Goal: Communication & Community: Answer question/provide support

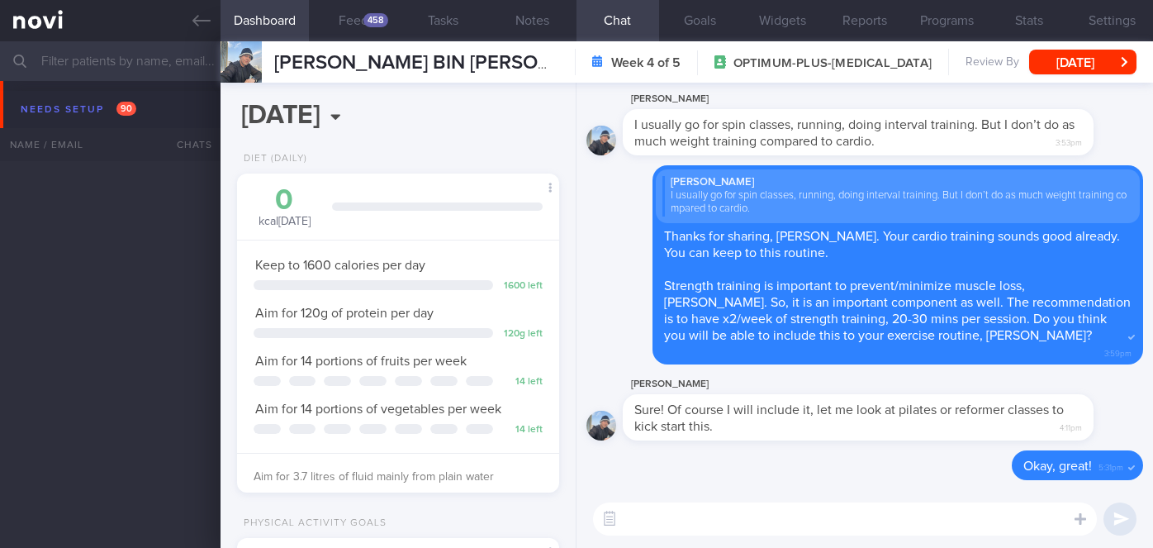
select select "7"
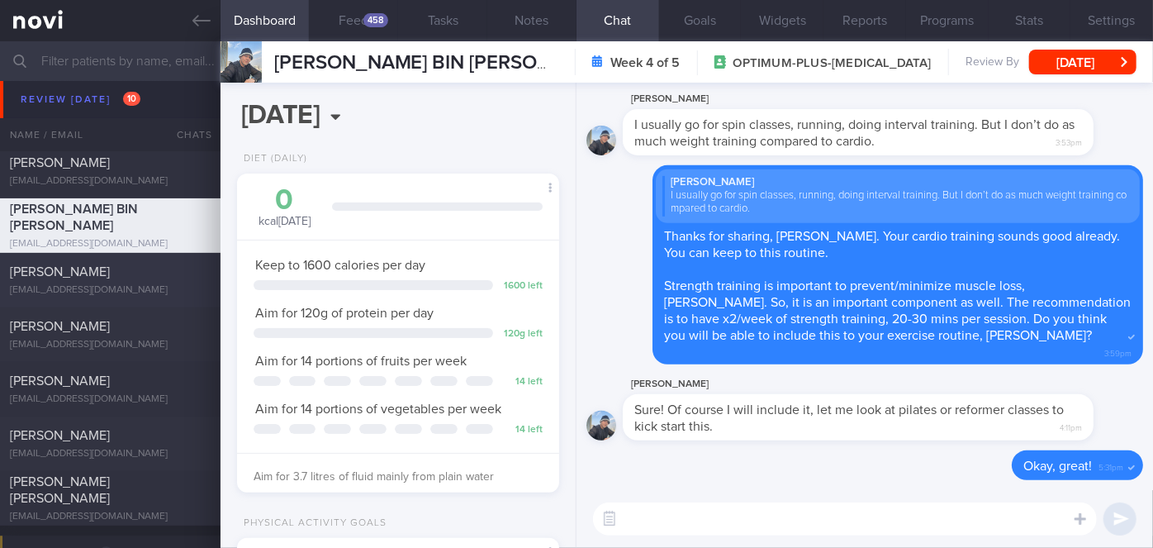
scroll to position [5223, 0]
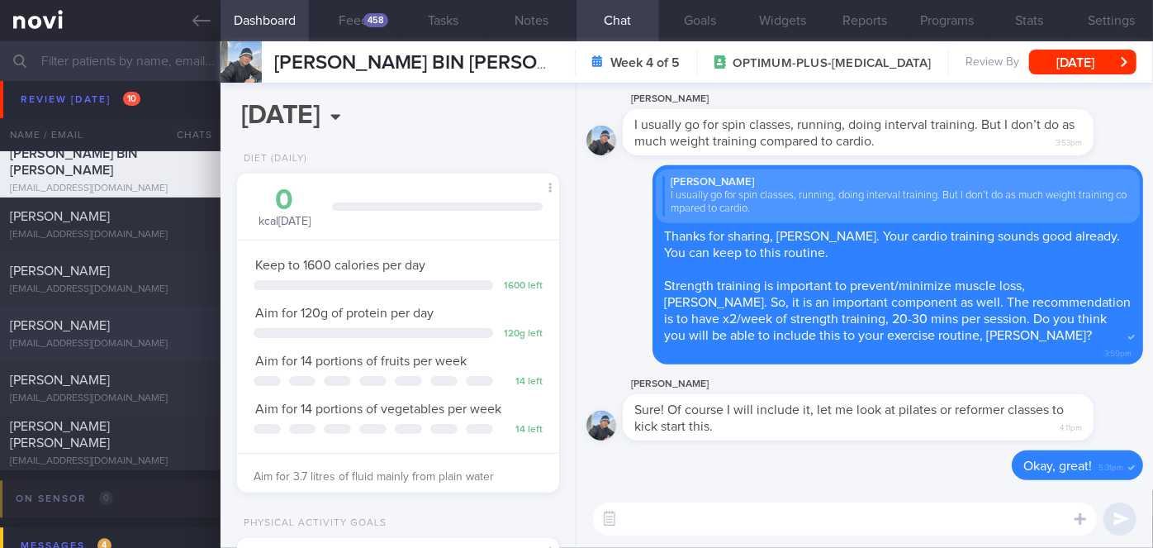
click at [114, 327] on div "[PERSON_NAME]" at bounding box center [108, 325] width 197 height 17
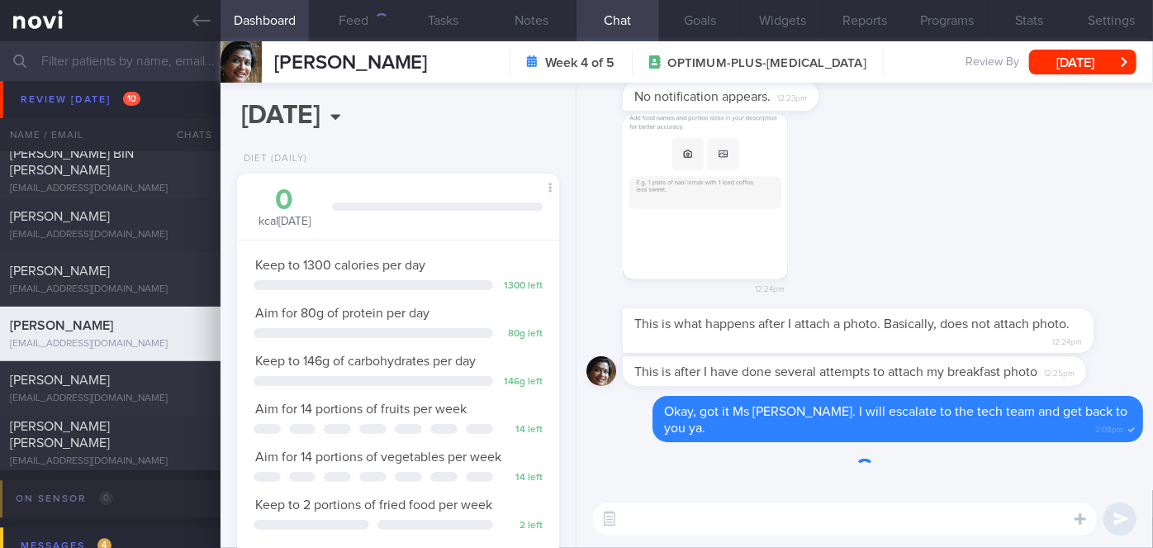
scroll to position [164, 282]
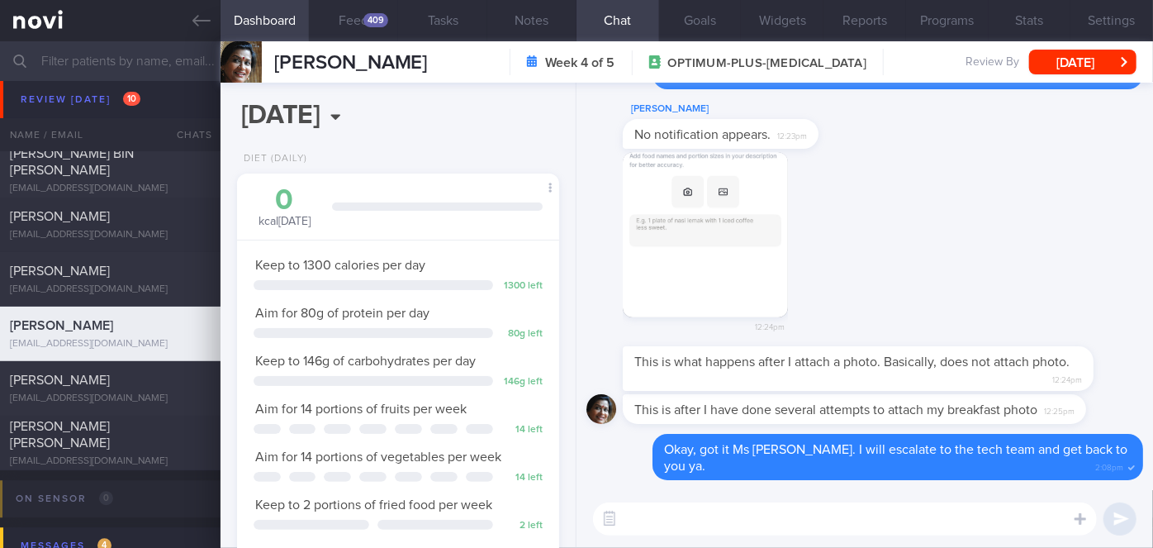
click at [685, 518] on textarea at bounding box center [845, 518] width 504 height 33
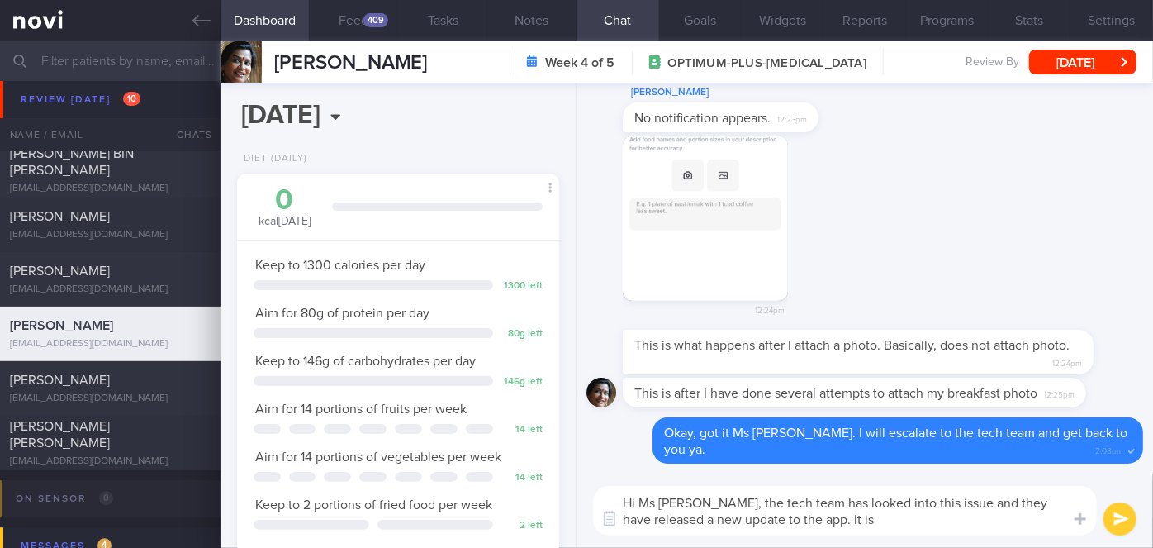
paste textarea "Mobile app v2.4.13"
drag, startPoint x: 859, startPoint y: 518, endPoint x: 796, endPoint y: 519, distance: 63.6
click at [796, 519] on textarea "Hi Ms [PERSON_NAME], the tech team has looked into this issue and they have rel…" at bounding box center [845, 511] width 504 height 50
click at [895, 523] on textarea "Hi Ms [PERSON_NAME], the tech team has looked into this issue and they have rel…" at bounding box center [845, 511] width 504 height 50
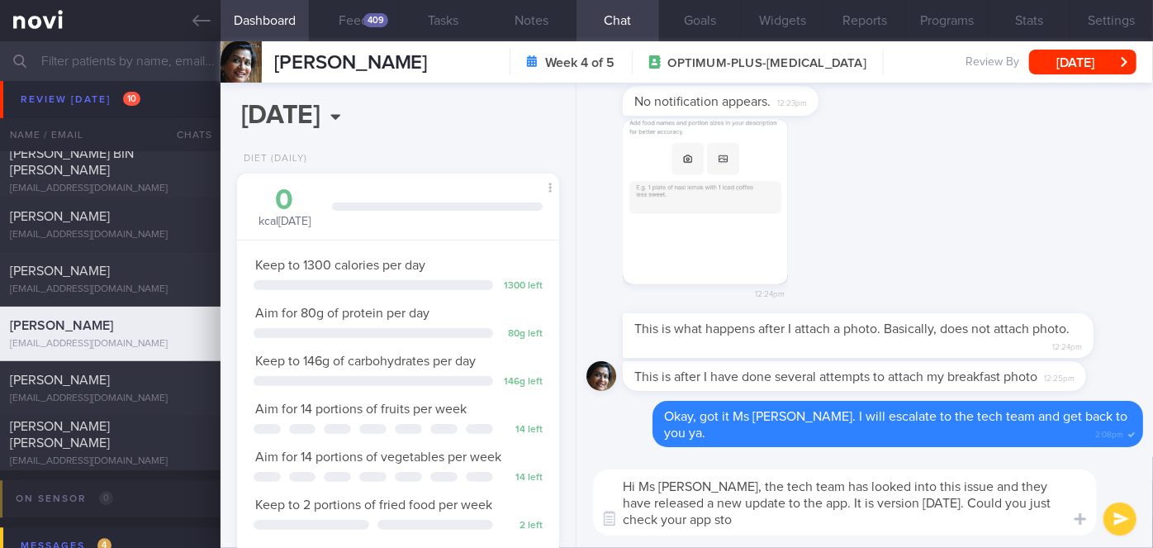
scroll to position [0, 0]
click at [366, 17] on div "409" at bounding box center [375, 20] width 25 height 14
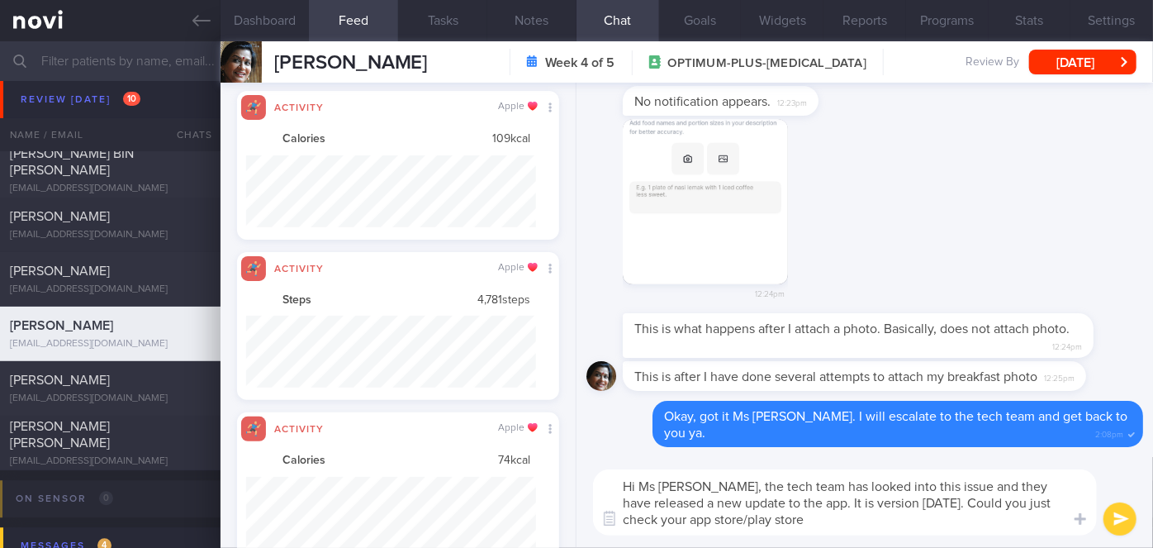
scroll to position [71, 289]
drag, startPoint x: 702, startPoint y: 518, endPoint x: 663, endPoint y: 514, distance: 39.9
click at [663, 514] on textarea "Hi Ms [PERSON_NAME], the tech team has looked into this issue and they have rel…" at bounding box center [845, 502] width 504 height 66
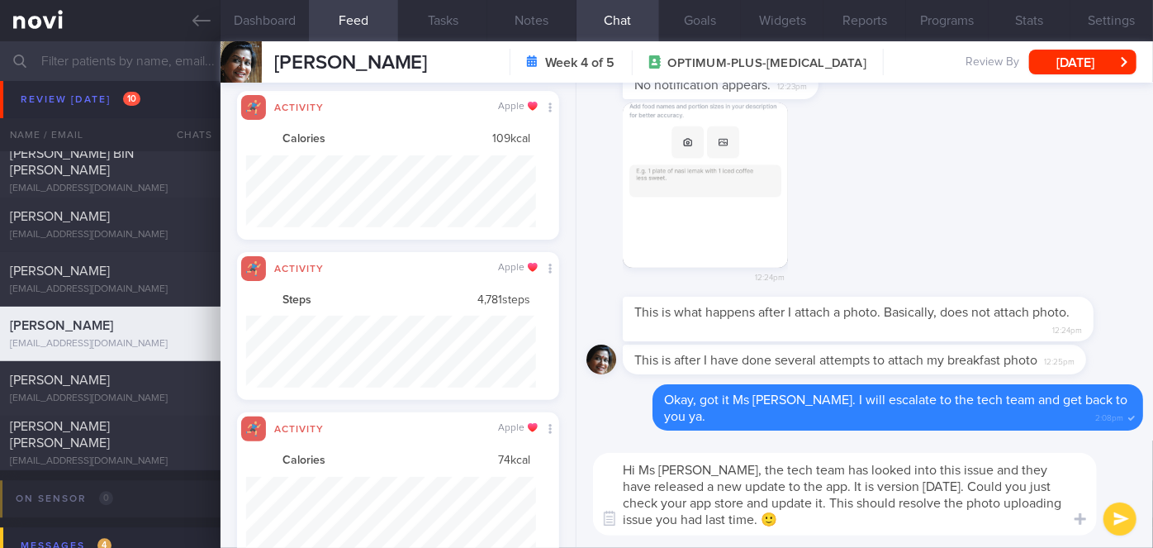
type textarea "Hi Ms [PERSON_NAME], the tech team has looked into this issue and they have rel…"
click at [1121, 522] on button "submit" at bounding box center [1120, 518] width 33 height 33
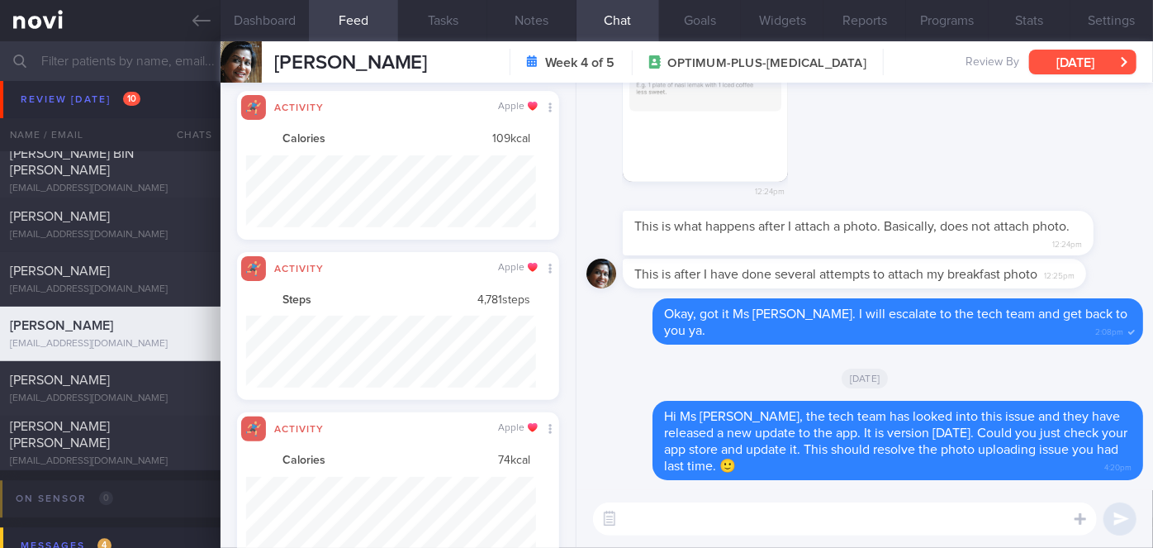
click at [1089, 54] on button "[DATE]" at bounding box center [1082, 62] width 107 height 25
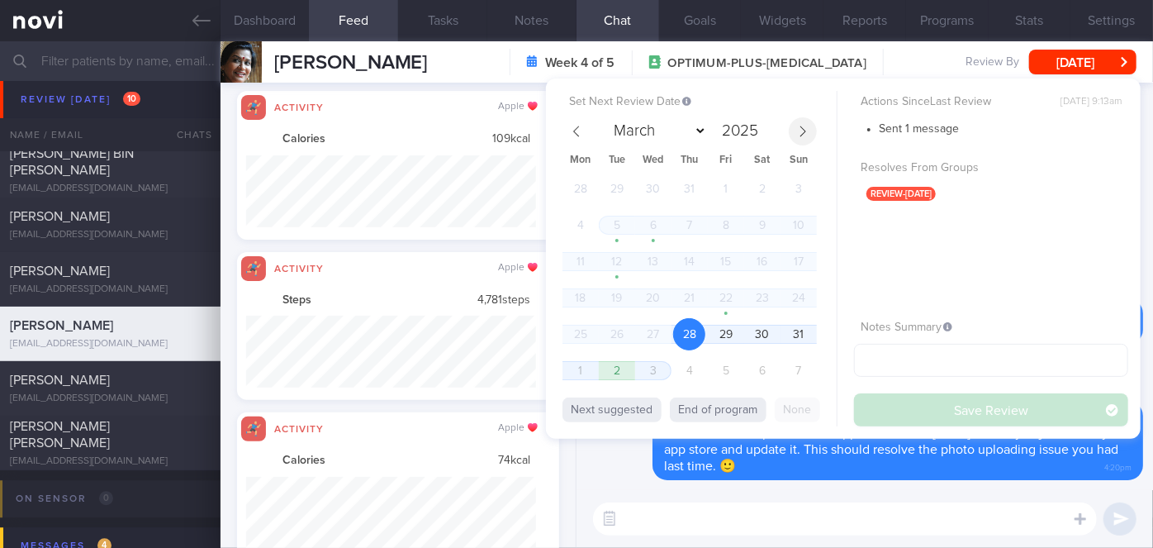
click at [801, 128] on icon at bounding box center [803, 132] width 12 height 12
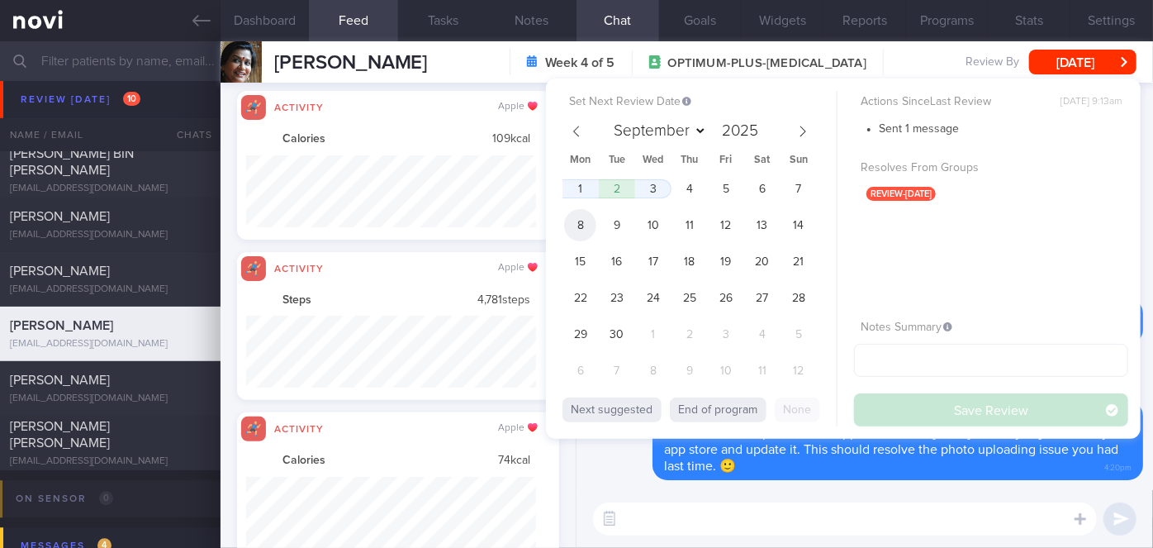
click at [583, 225] on span "8" at bounding box center [580, 225] width 32 height 32
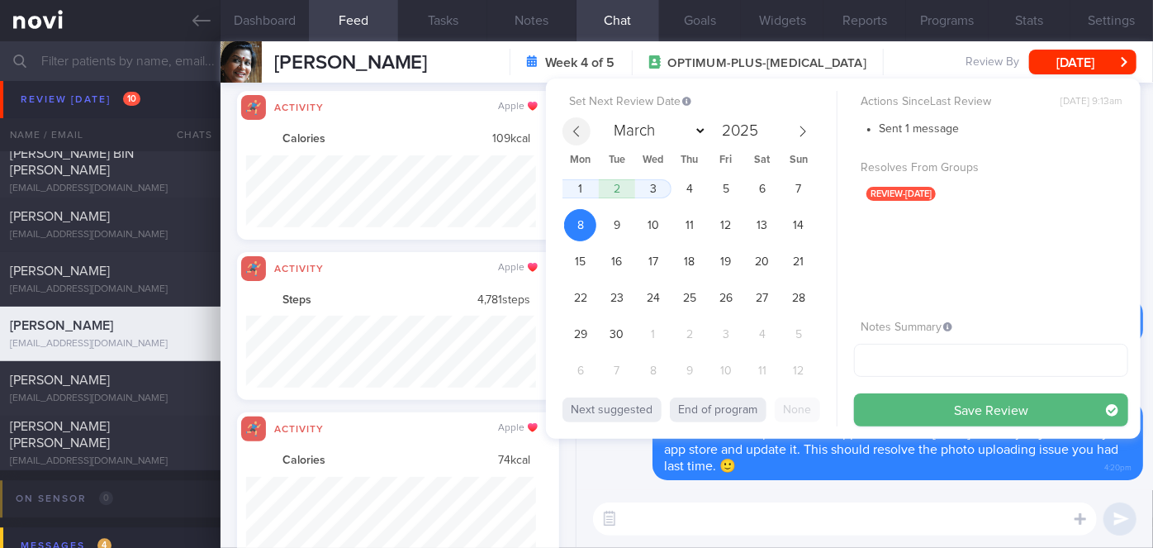
click at [581, 132] on icon at bounding box center [577, 132] width 12 height 12
select select "7"
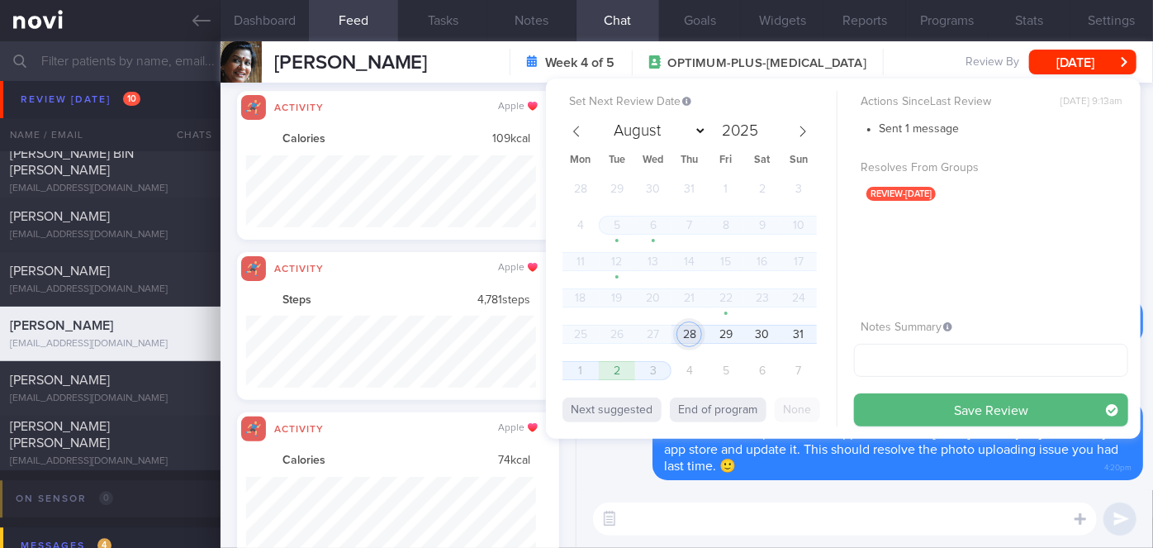
click at [684, 334] on span "28" at bounding box center [689, 334] width 32 height 32
click at [919, 401] on button "Save Review" at bounding box center [991, 409] width 274 height 33
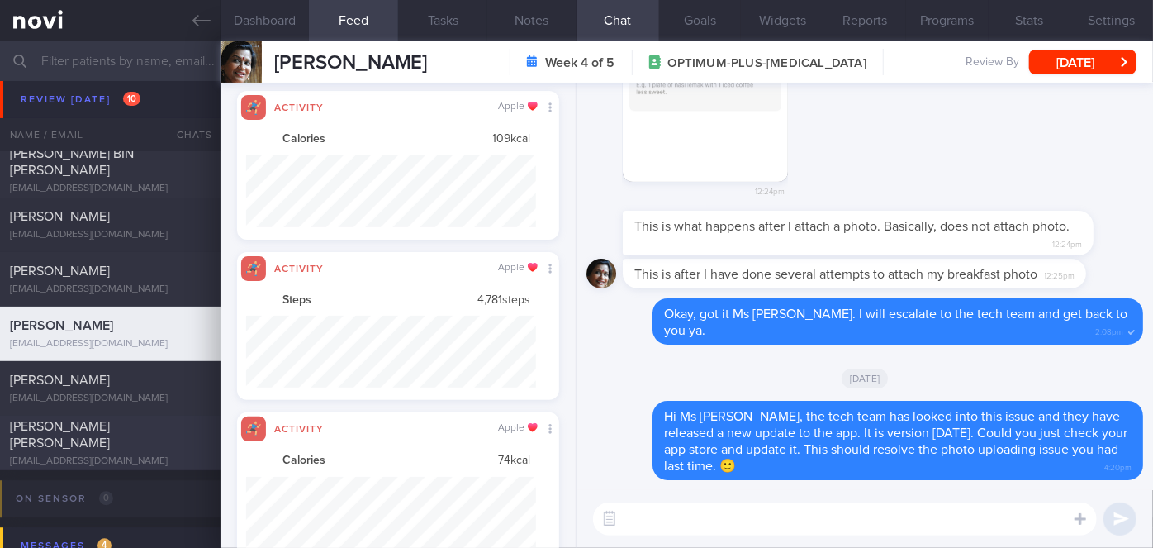
scroll to position [5599, 0]
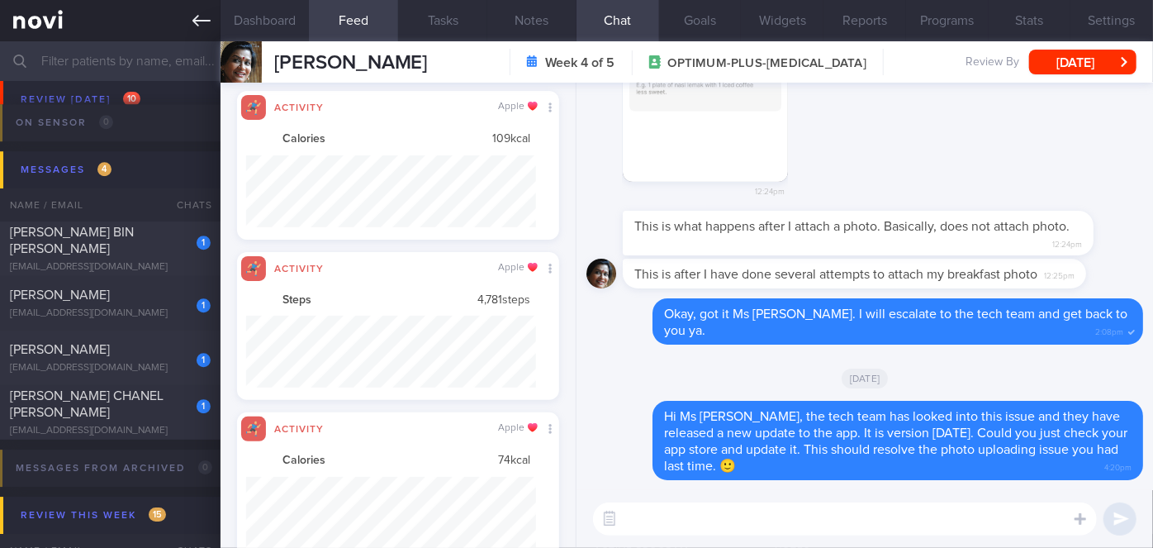
click at [196, 25] on icon at bounding box center [201, 21] width 18 height 12
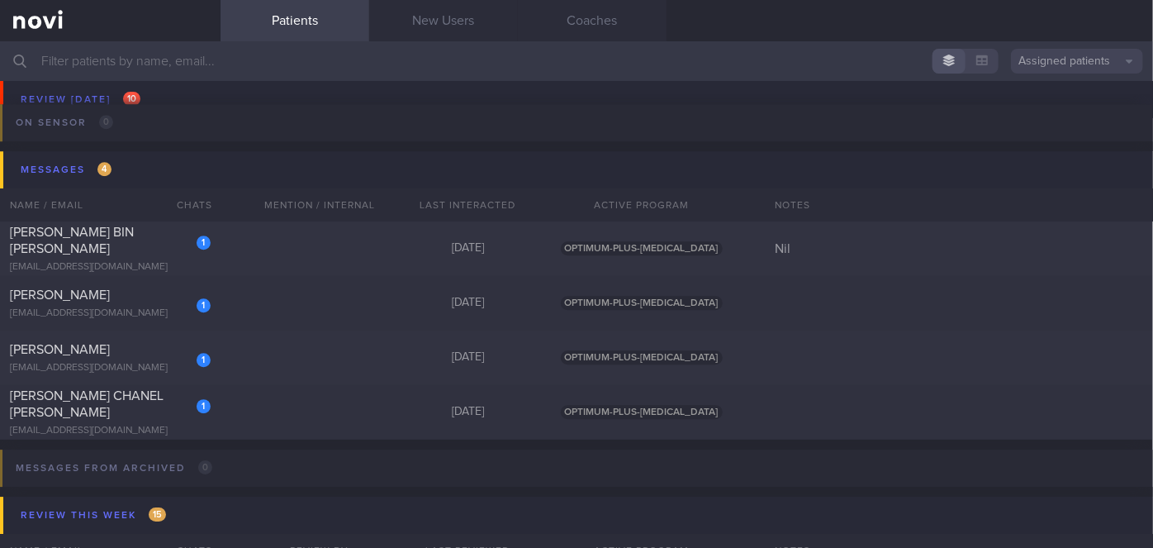
click at [1059, 61] on button "Assigned patients" at bounding box center [1077, 61] width 132 height 25
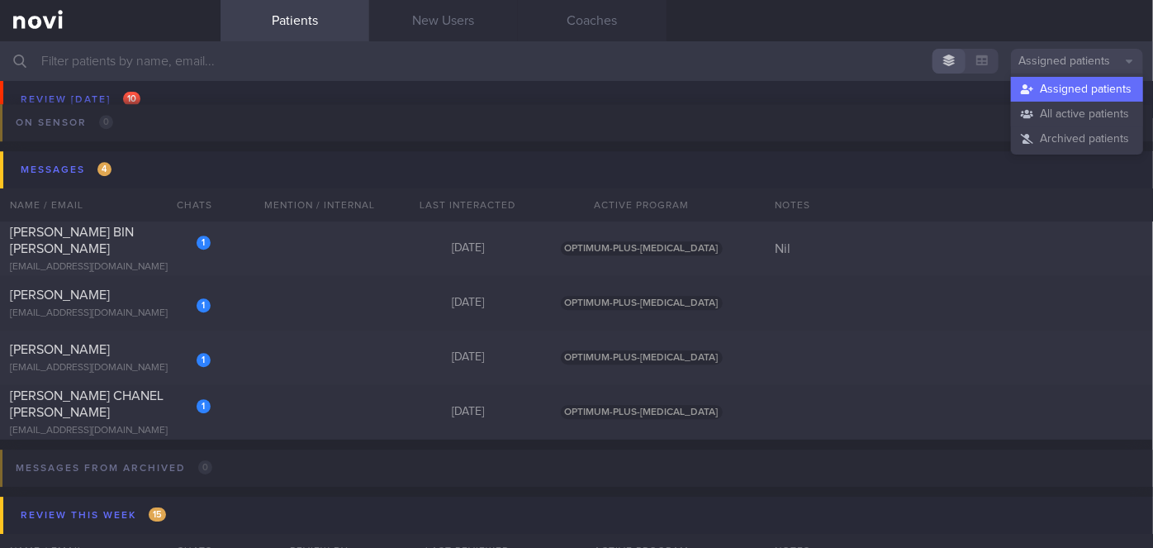
click at [1042, 80] on button "Assigned patients" at bounding box center [1077, 89] width 132 height 25
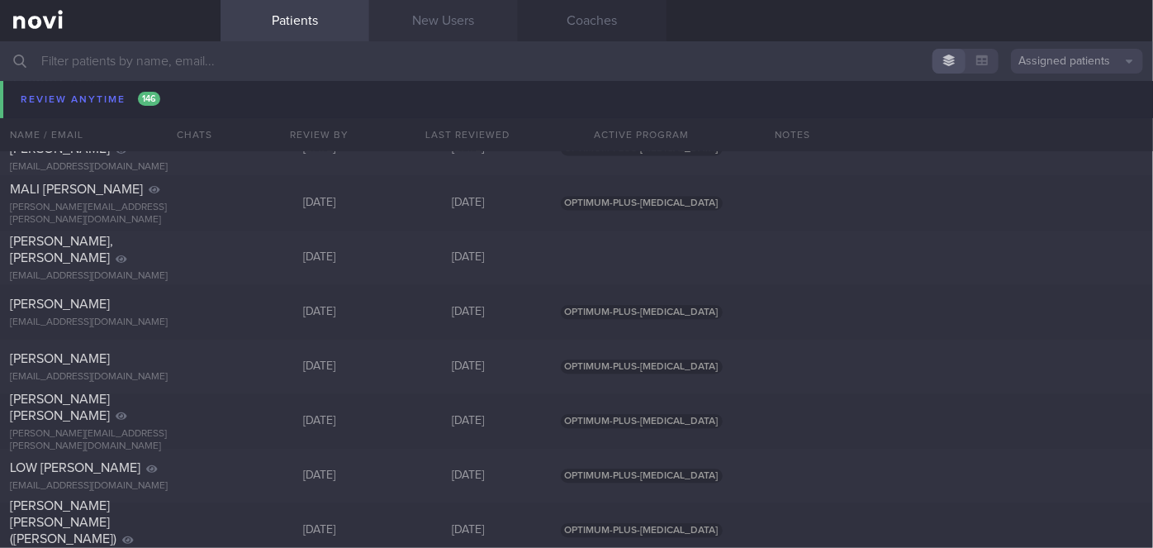
scroll to position [14465, 0]
click at [482, 25] on link "New Users" at bounding box center [443, 20] width 149 height 41
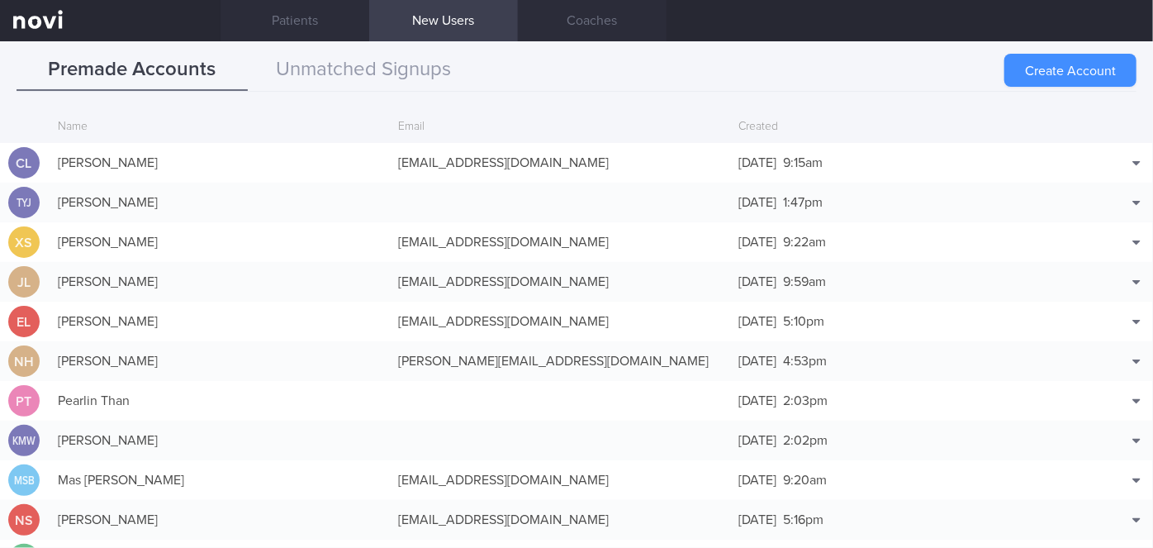
click at [1020, 65] on button "Create Account" at bounding box center [1071, 70] width 132 height 33
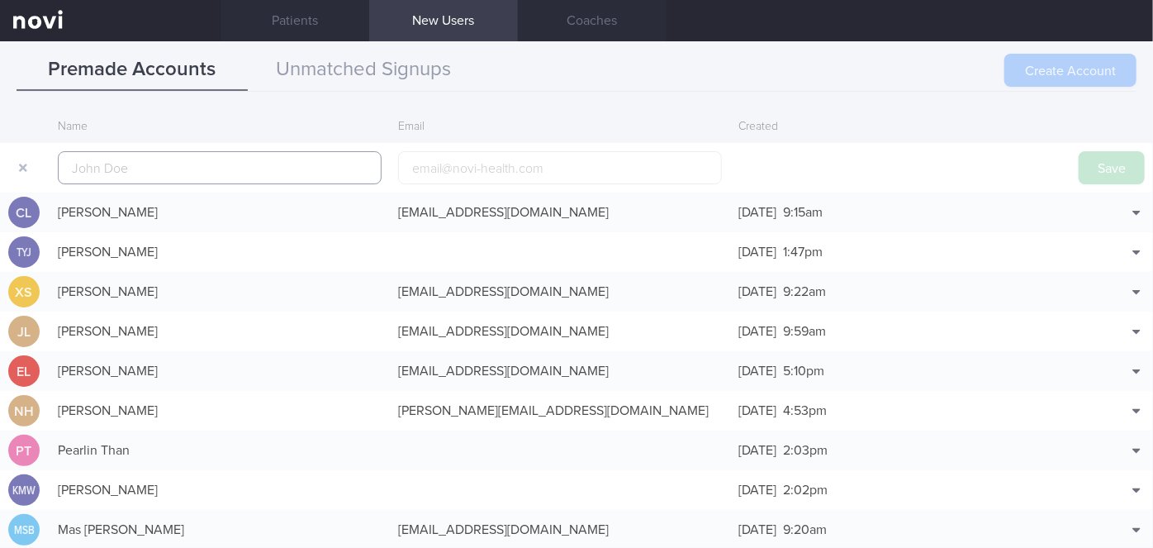
scroll to position [40, 0]
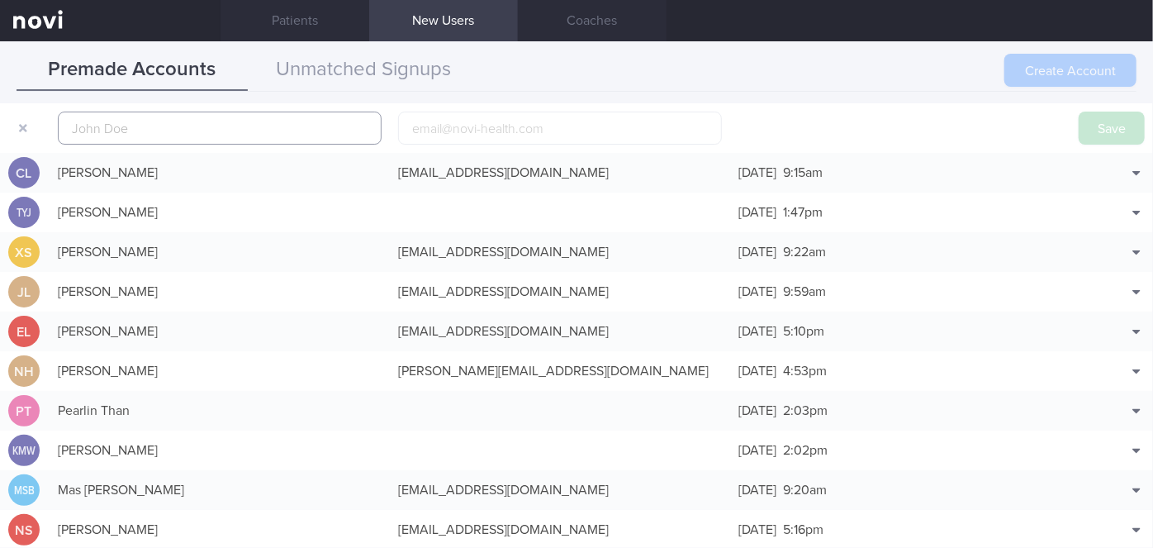
click at [311, 117] on input "text" at bounding box center [220, 128] width 324 height 33
paste input "[PERSON_NAME] [PERSON_NAME]"
type input "[PERSON_NAME] [PERSON_NAME]"
click at [529, 141] on input "email" at bounding box center [560, 128] width 324 height 33
paste input "[EMAIL_ADDRESS][DOMAIN_NAME]"
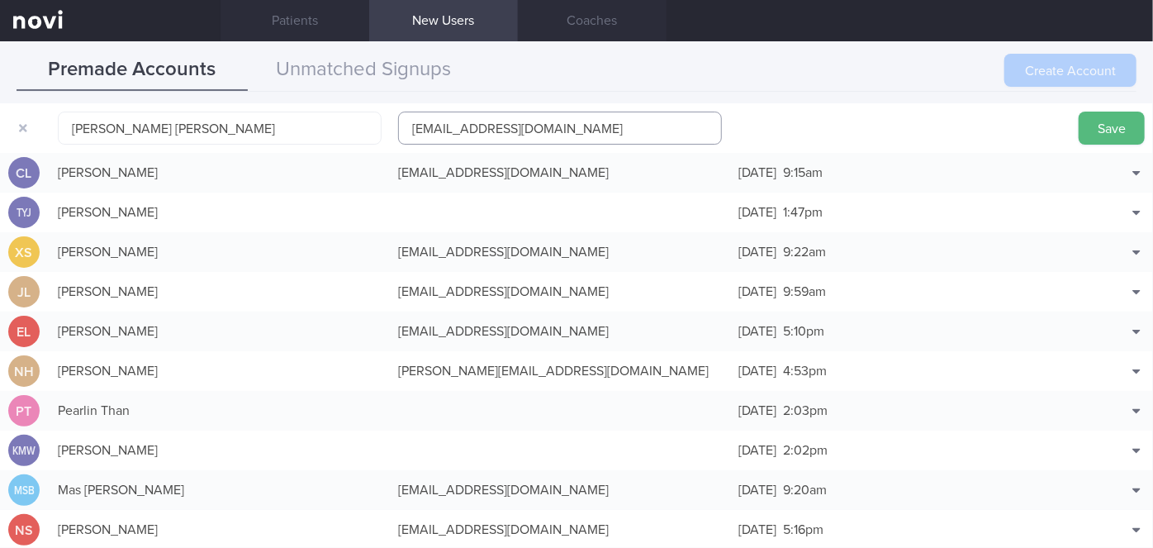
click at [506, 124] on input "[EMAIL_ADDRESS][DOMAIN_NAME]" at bounding box center [560, 128] width 324 height 33
type input "[EMAIL_ADDRESS][DOMAIN_NAME]"
click at [1098, 126] on button "Save" at bounding box center [1112, 128] width 66 height 33
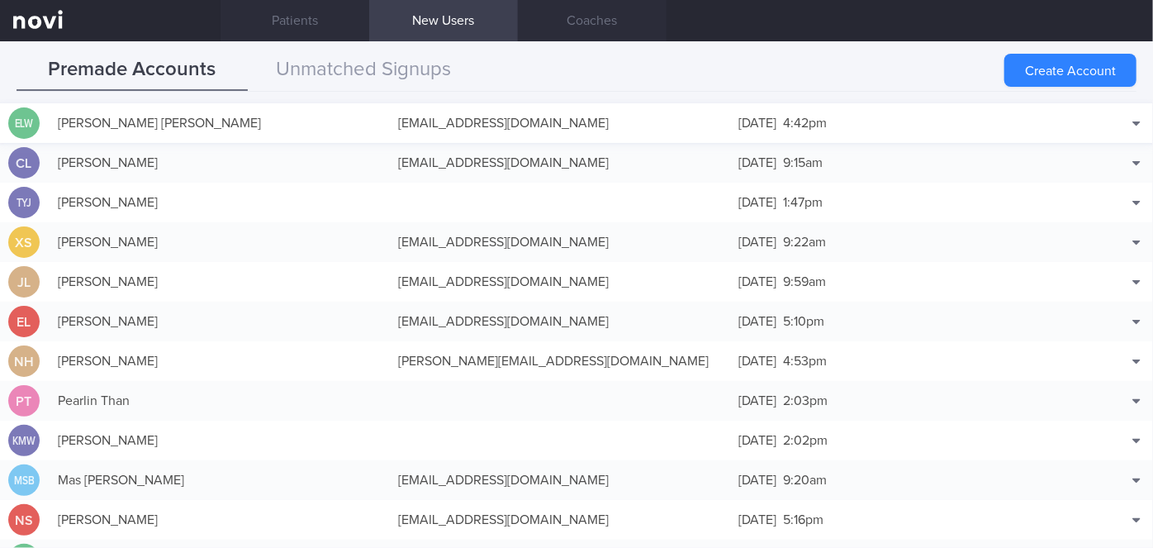
click at [409, 123] on div "[EMAIL_ADDRESS][DOMAIN_NAME]" at bounding box center [560, 123] width 340 height 33
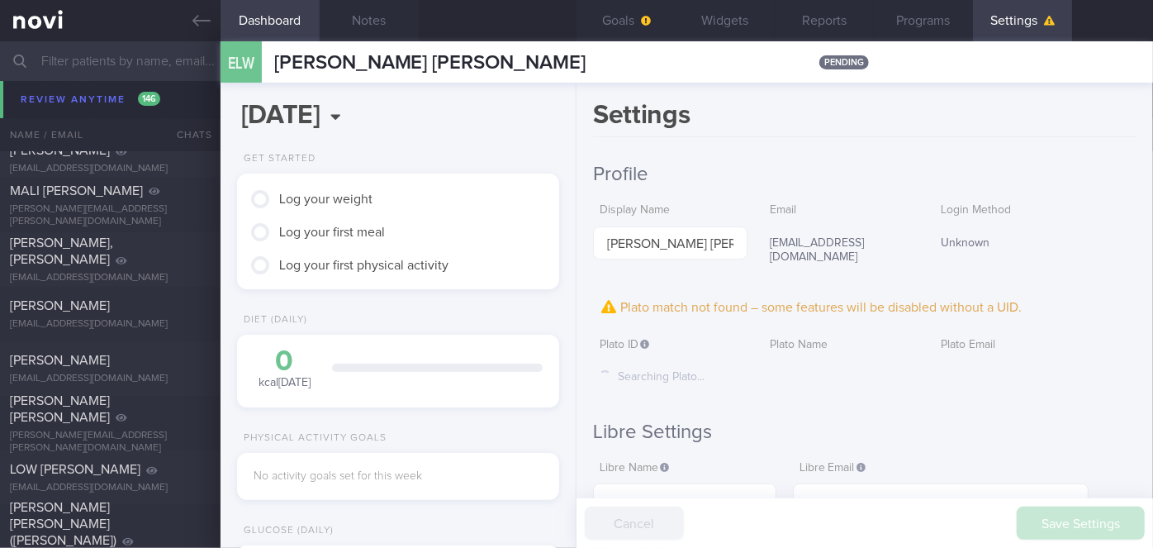
scroll to position [144, 288]
click at [199, 22] on icon at bounding box center [201, 21] width 18 height 18
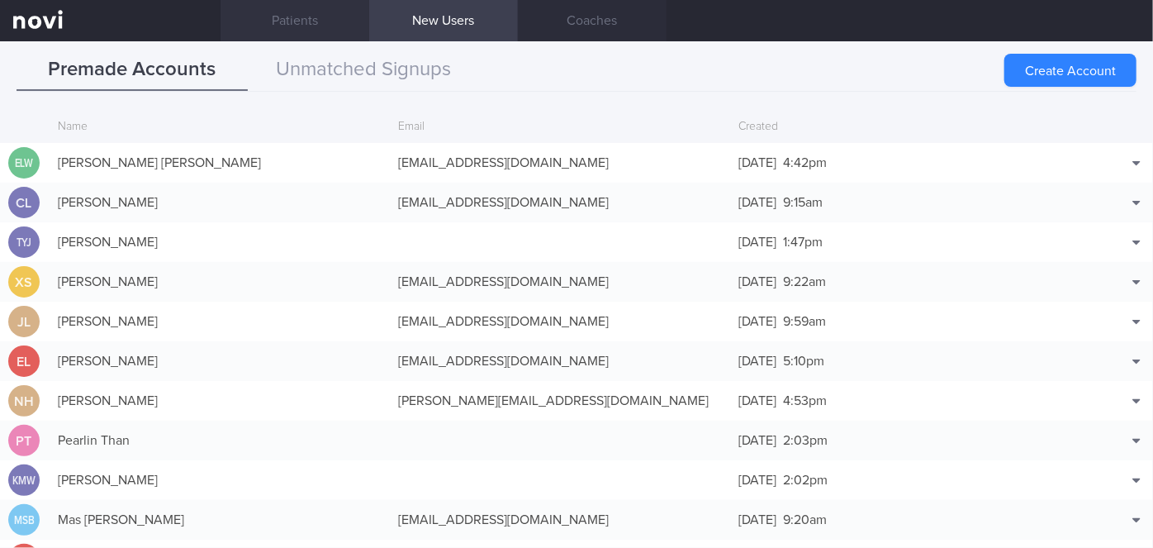
click at [330, 18] on link "Patients" at bounding box center [295, 20] width 149 height 41
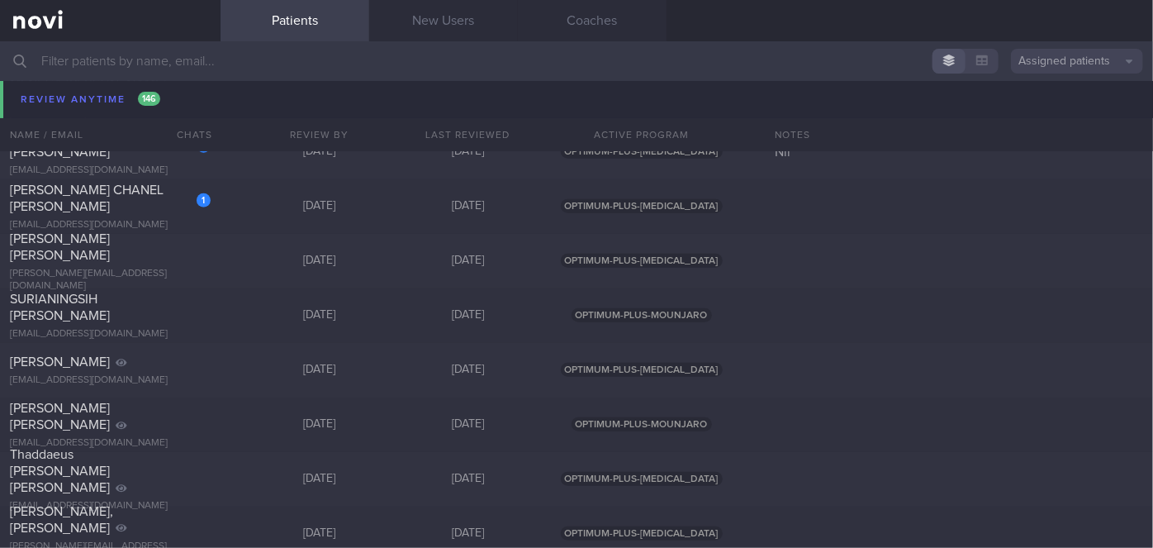
scroll to position [13188, 0]
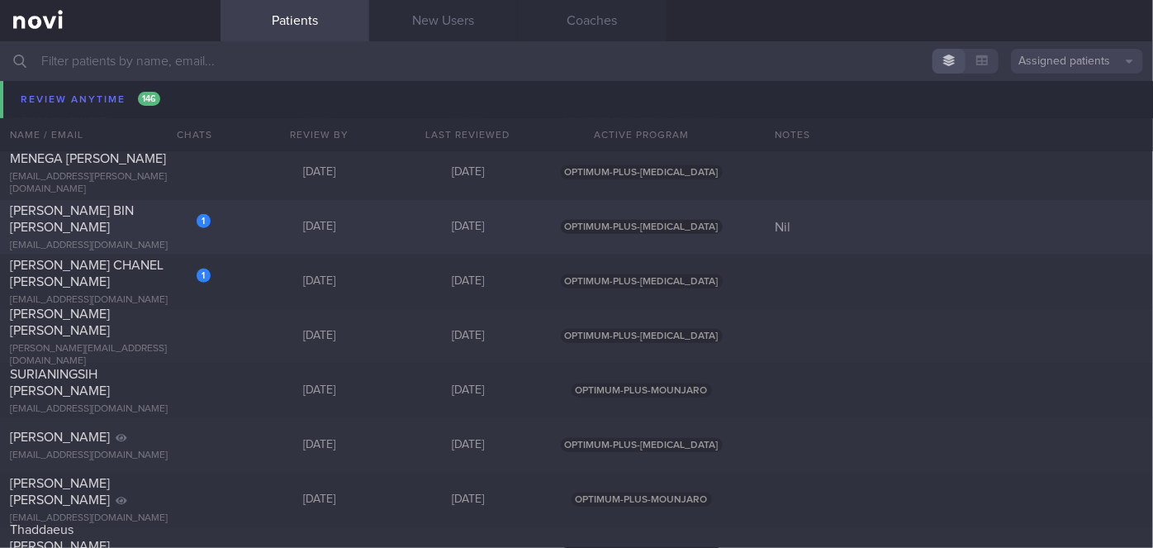
click at [218, 218] on div "1 [PERSON_NAME] BIN [PERSON_NAME] [EMAIL_ADDRESS][DOMAIN_NAME]" at bounding box center [110, 227] width 221 height 50
select select "8"
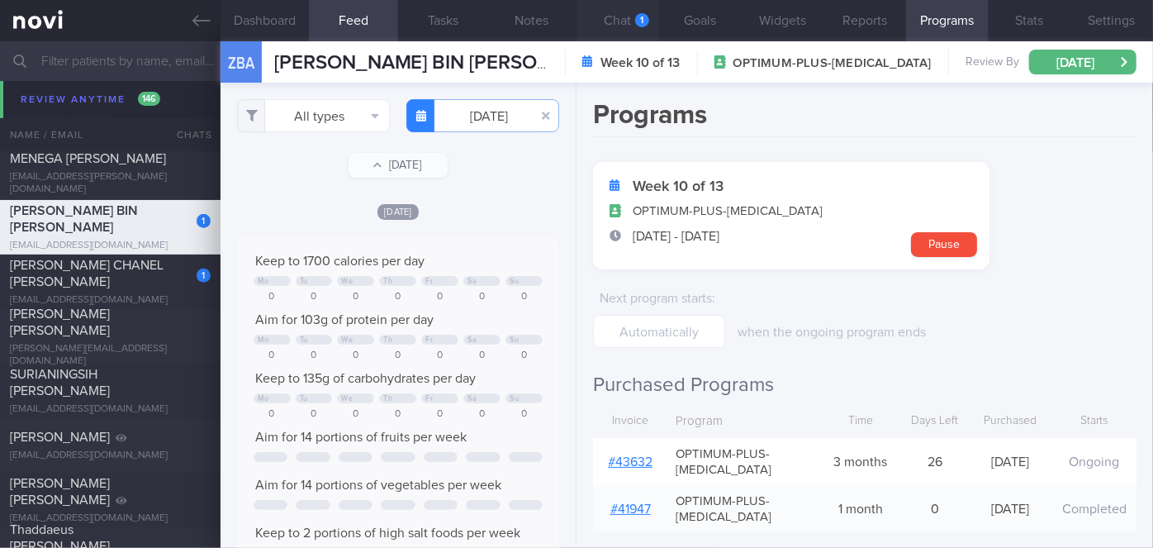
click at [625, 26] on button "Chat 1" at bounding box center [618, 20] width 83 height 41
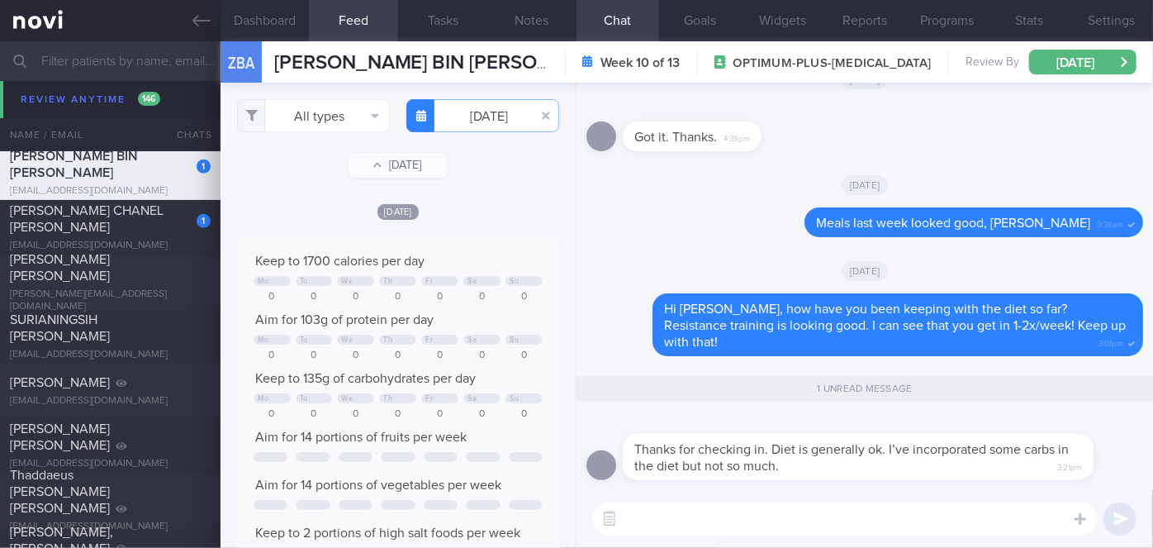
scroll to position [13133, 0]
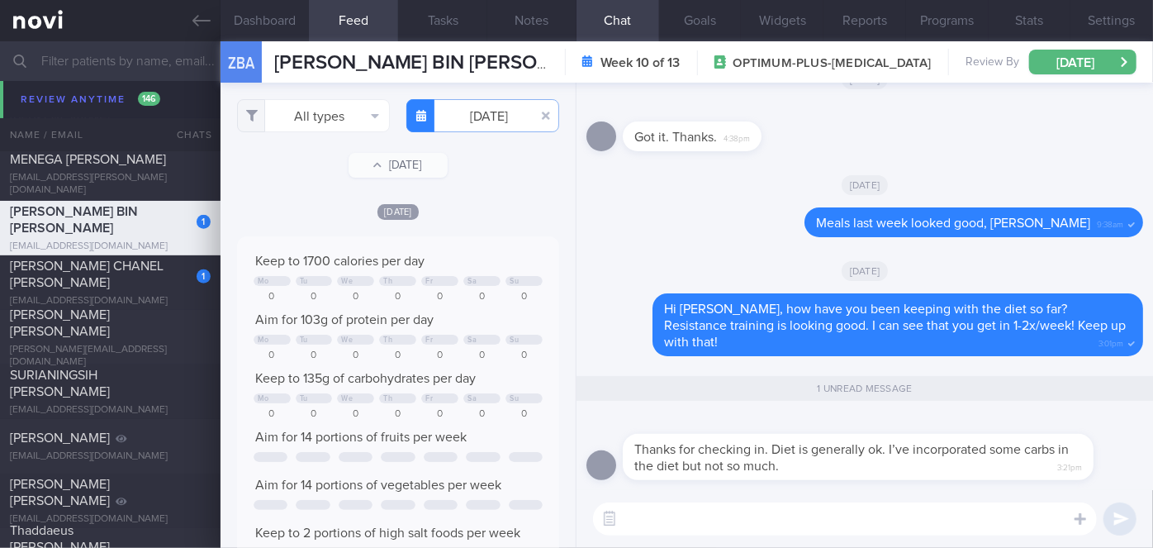
click at [658, 507] on textarea at bounding box center [845, 518] width 504 height 33
type textarea "That's good to hear, [PERSON_NAME]. Please let me know if you need any help🙂"
drag, startPoint x: 1123, startPoint y: 521, endPoint x: 1119, endPoint y: 513, distance: 9.6
click at [1123, 521] on button "submit" at bounding box center [1120, 518] width 33 height 33
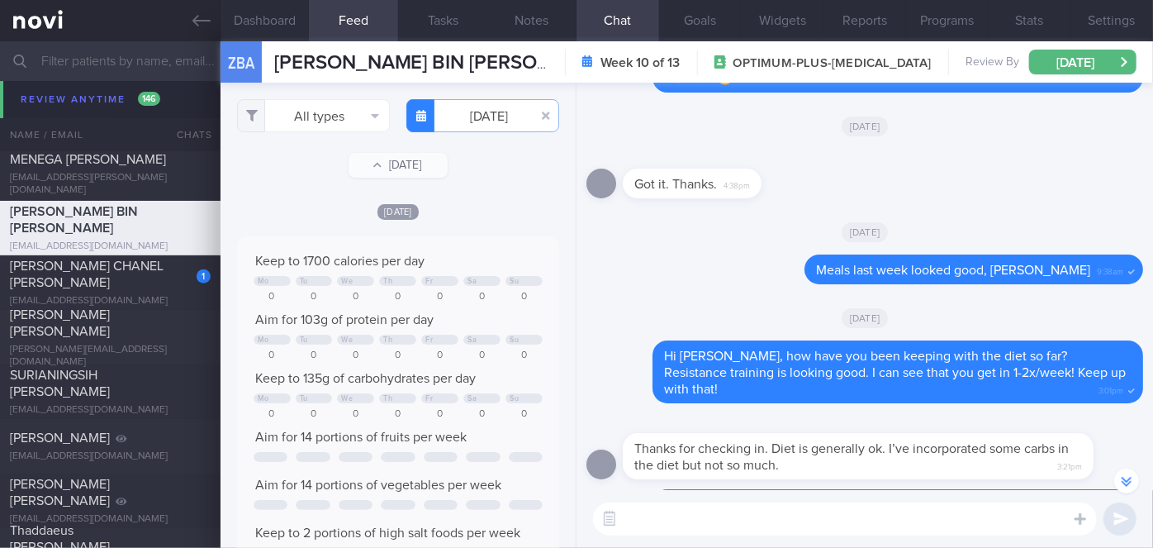
scroll to position [216, 0]
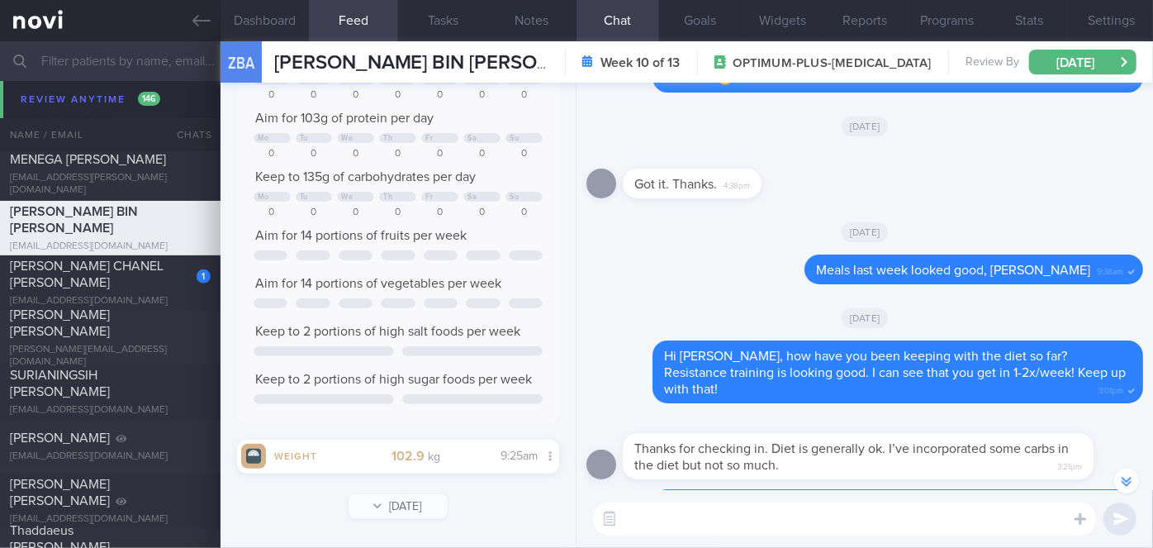
drag, startPoint x: 295, startPoint y: 9, endPoint x: 644, endPoint y: 150, distance: 376.1
click at [295, 10] on button "Dashboard" at bounding box center [265, 20] width 89 height 41
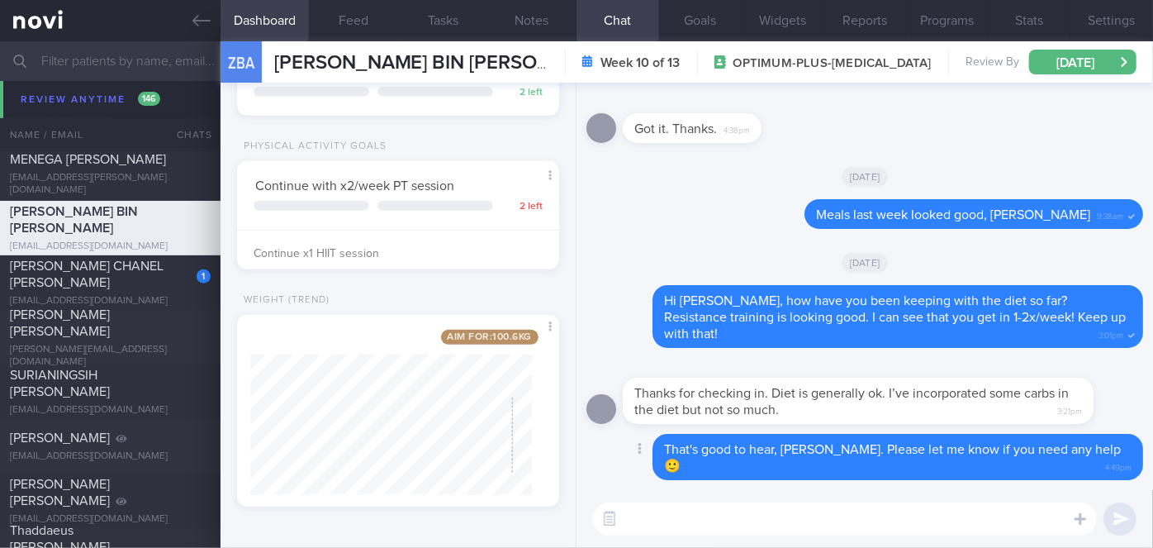
scroll to position [164, 282]
drag, startPoint x: 153, startPoint y: 273, endPoint x: 196, endPoint y: 7, distance: 269.4
click at [153, 273] on div "[PERSON_NAME] CHANEL [PERSON_NAME]" at bounding box center [108, 274] width 197 height 33
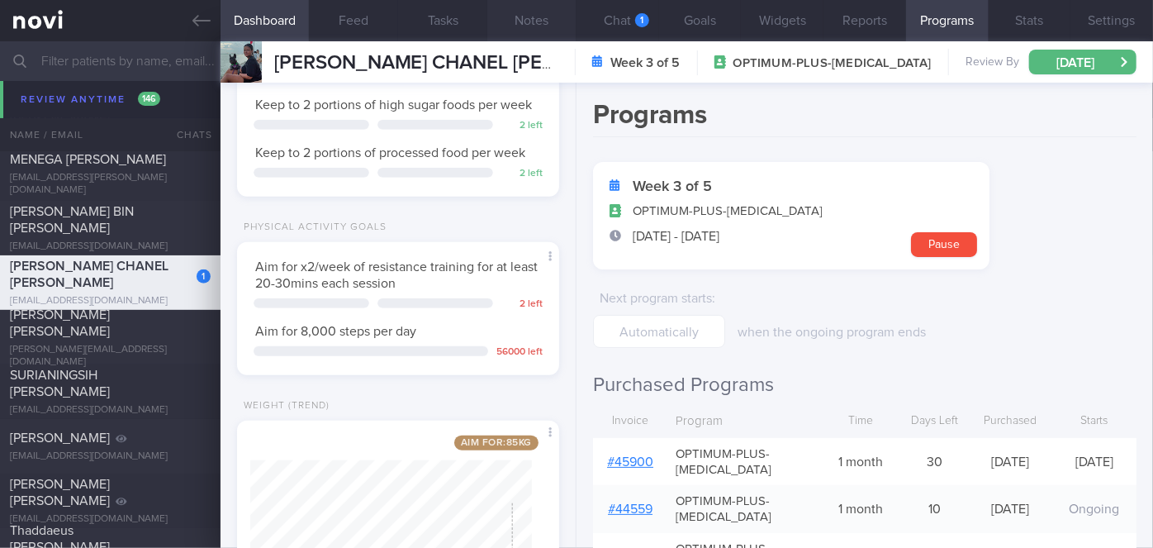
scroll to position [164, 282]
click at [634, 23] on button "Chat 1" at bounding box center [618, 20] width 83 height 41
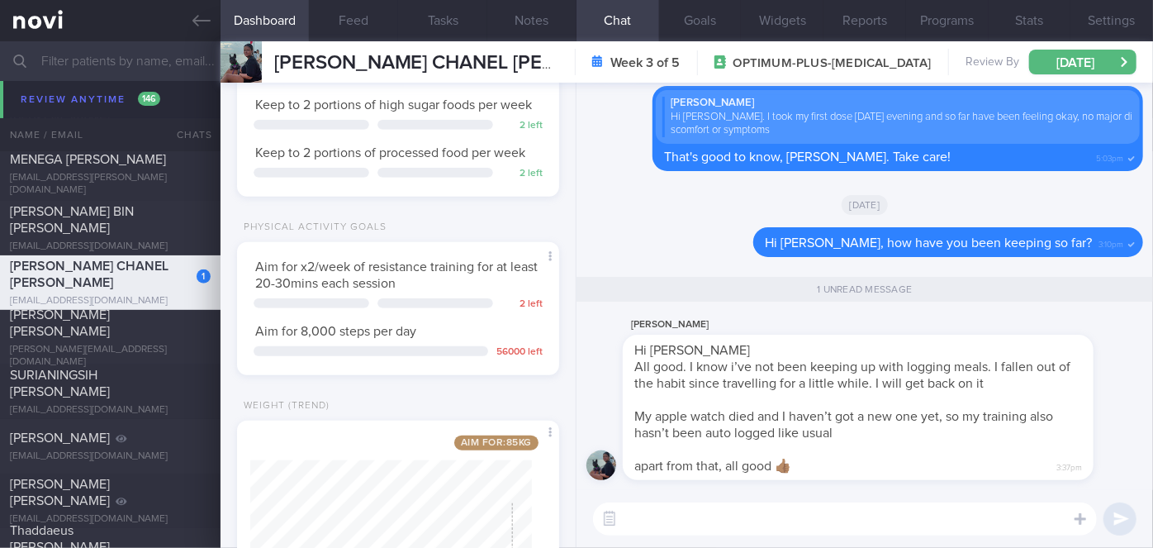
scroll to position [13078, 0]
click at [731, 524] on textarea at bounding box center [845, 518] width 504 height 33
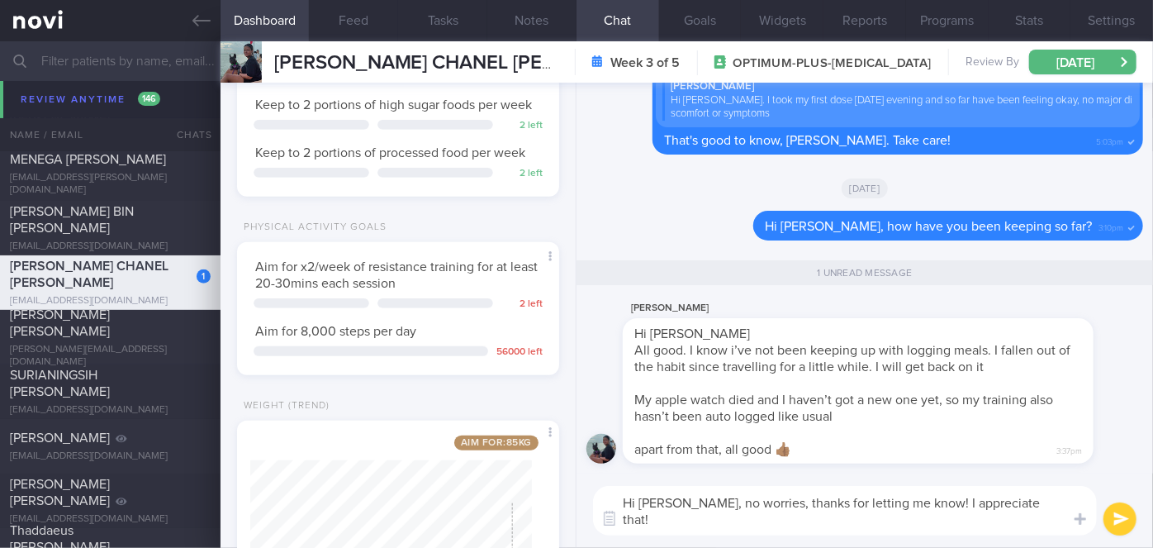
type textarea "Hi [PERSON_NAME], no worries, thanks for letting me know! I appreciate that!"
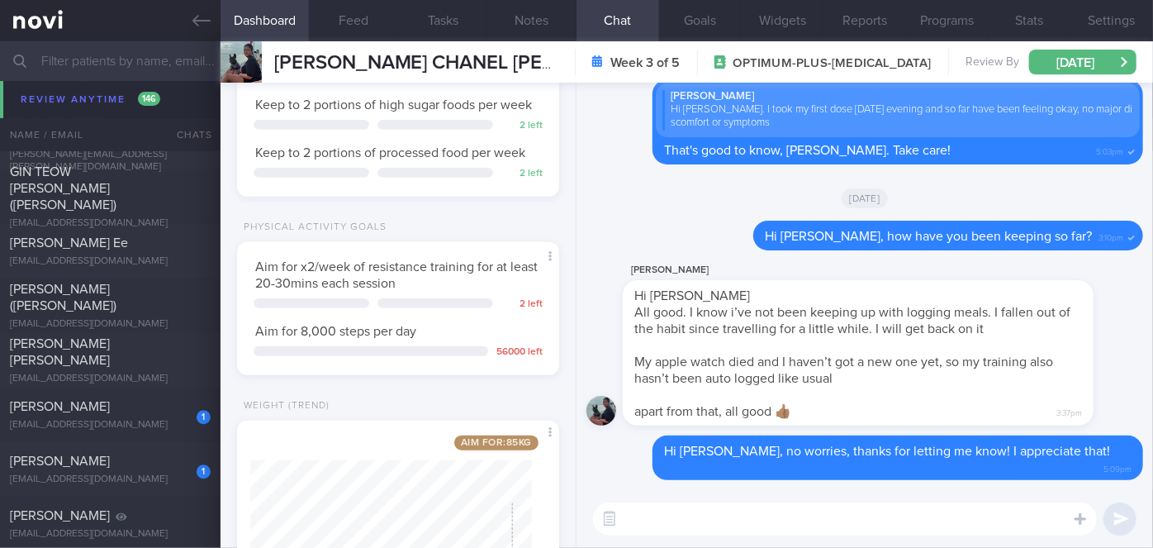
scroll to position [11276, 0]
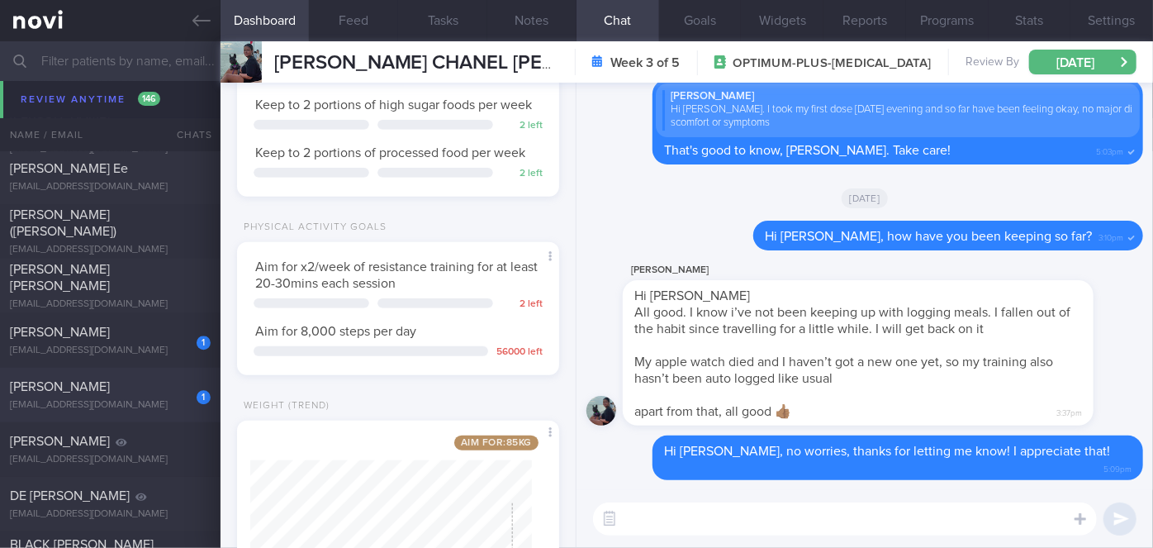
click at [176, 388] on div "1" at bounding box center [192, 391] width 36 height 26
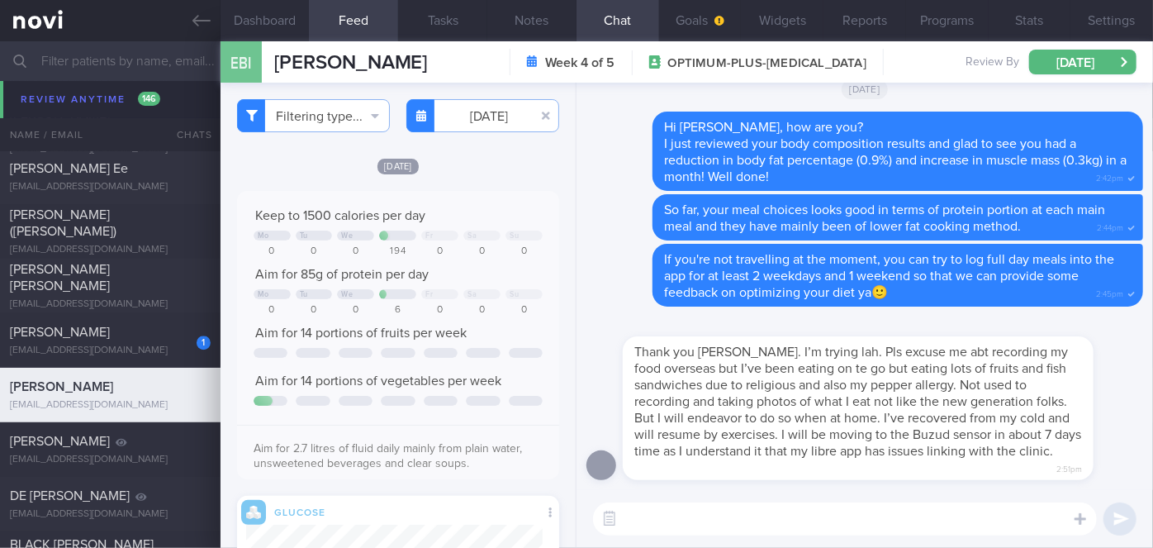
scroll to position [11221, 0]
click at [200, 20] on icon at bounding box center [201, 21] width 18 height 12
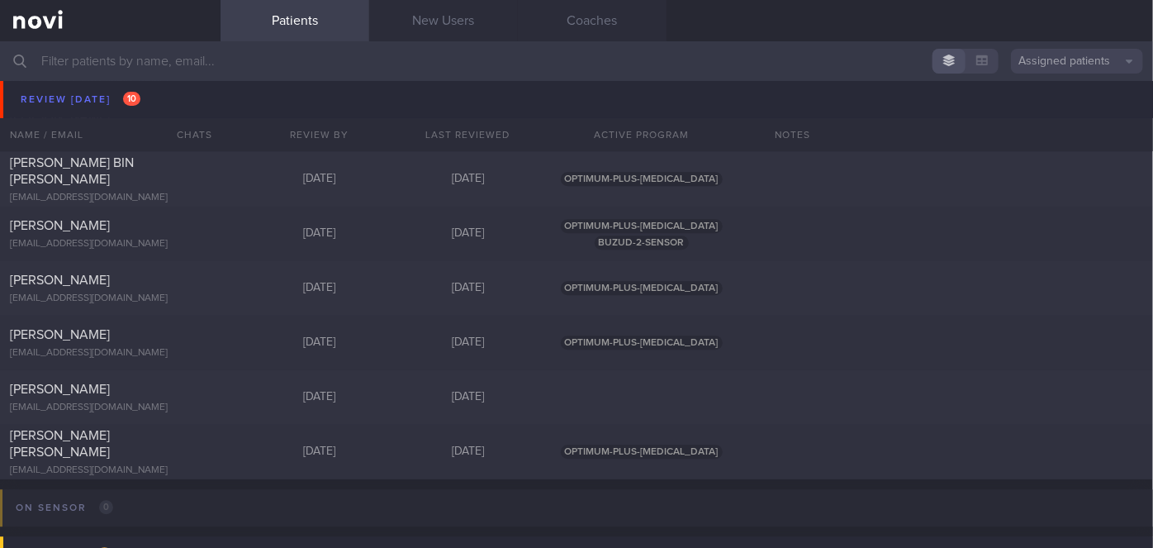
scroll to position [5289, 0]
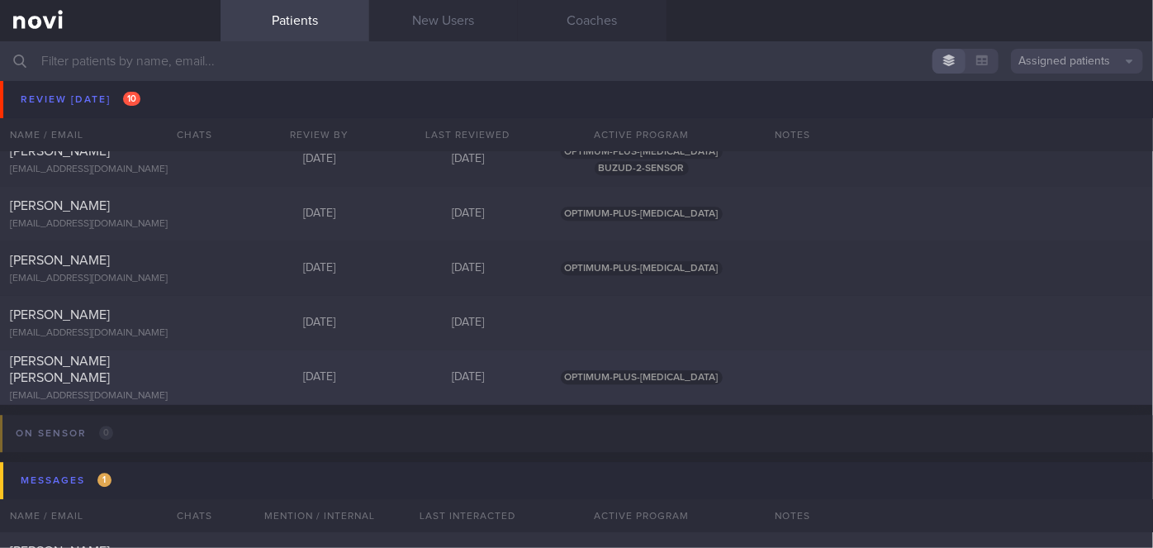
click at [218, 378] on div "[PERSON_NAME] [PERSON_NAME] [EMAIL_ADDRESS][DOMAIN_NAME] [DATE] [DATE] OPTIMUM-…" at bounding box center [576, 377] width 1153 height 55
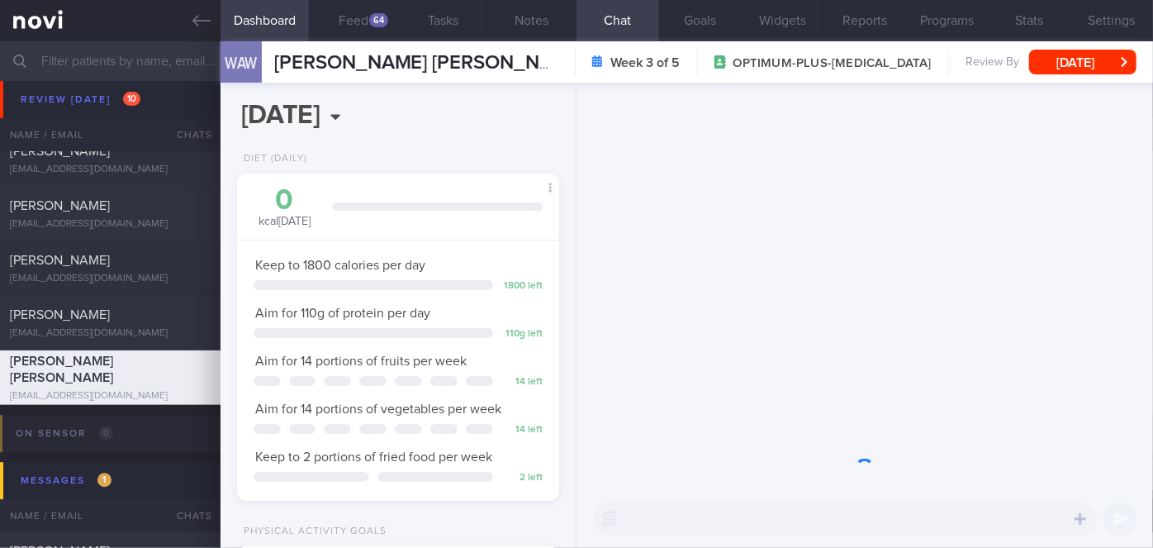
scroll to position [164, 282]
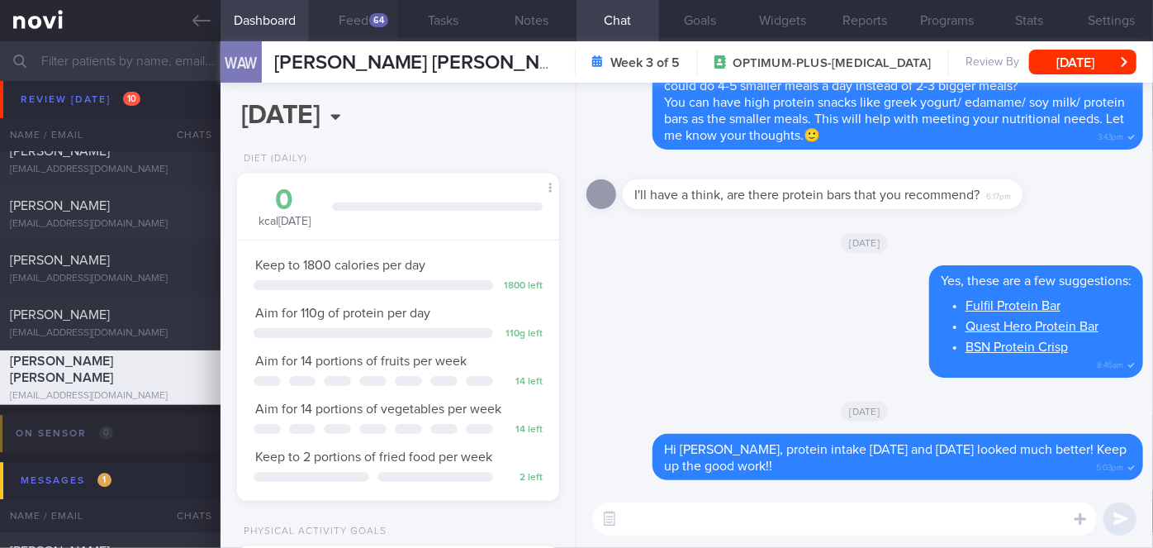
click at [374, 21] on div "64" at bounding box center [378, 20] width 19 height 14
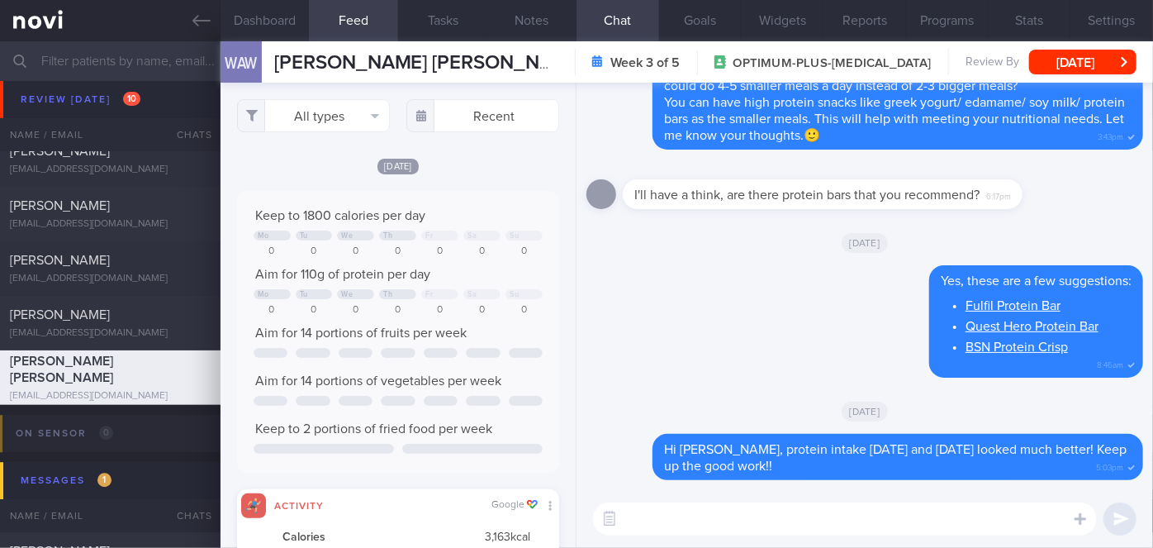
scroll to position [71, 289]
click at [464, 107] on input "text" at bounding box center [482, 115] width 153 height 33
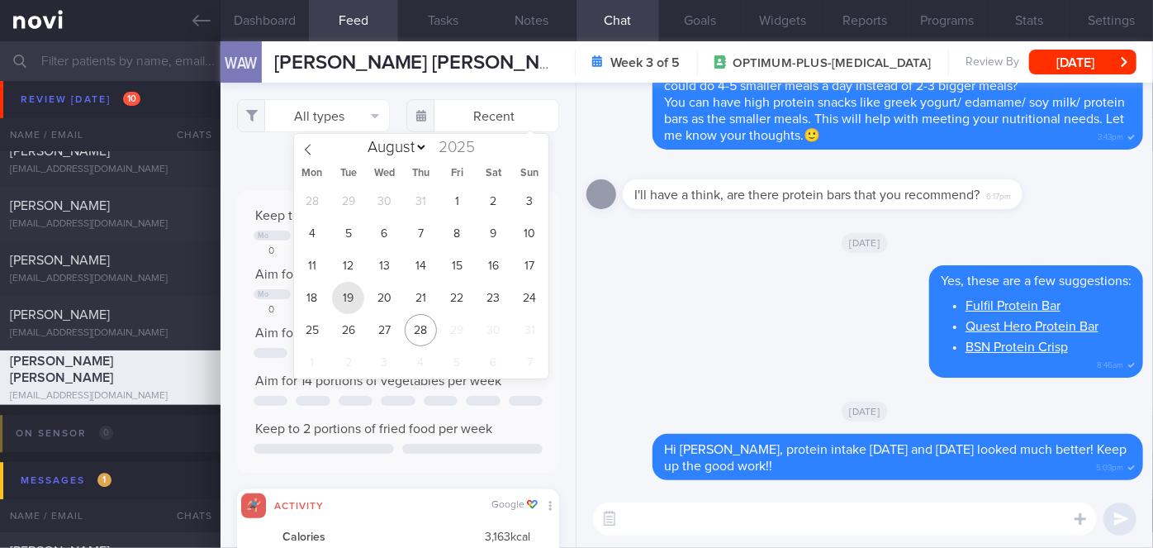
click at [344, 296] on span "19" at bounding box center [348, 298] width 32 height 32
type input "[DATE]"
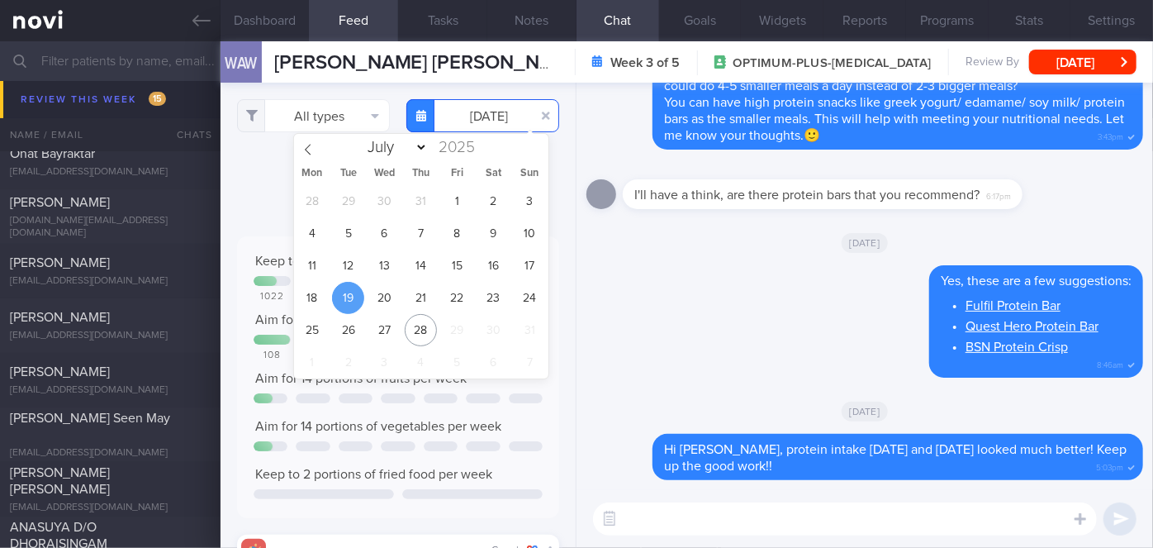
scroll to position [6040, 0]
